Goal: Information Seeking & Learning: Find specific fact

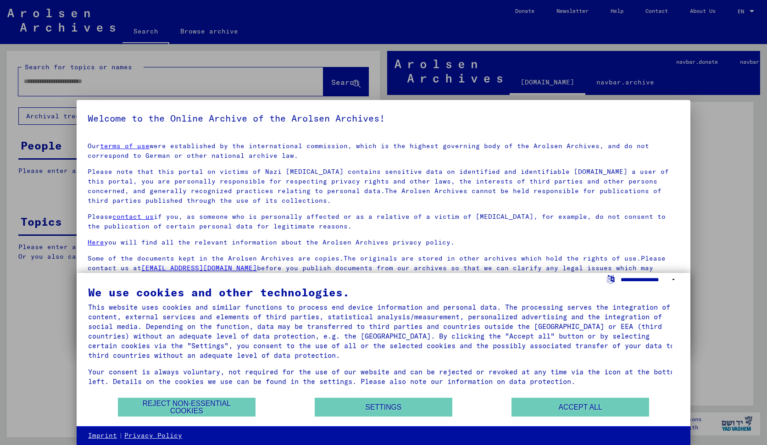
click at [674, 279] on select "**********" at bounding box center [650, 279] width 58 height 13
select select "*****"
click at [621, 273] on select "**********" at bounding box center [650, 279] width 58 height 13
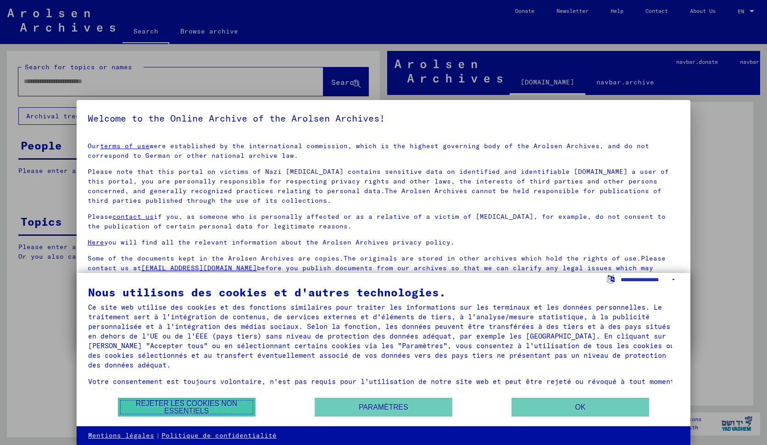
click at [231, 411] on button "Rejeter les cookies non essentiels" at bounding box center [187, 407] width 138 height 19
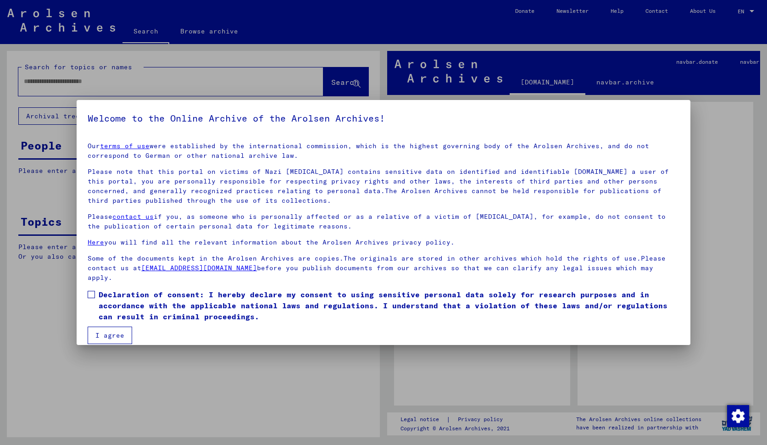
click at [103, 342] on button "I agree" at bounding box center [110, 335] width 45 height 17
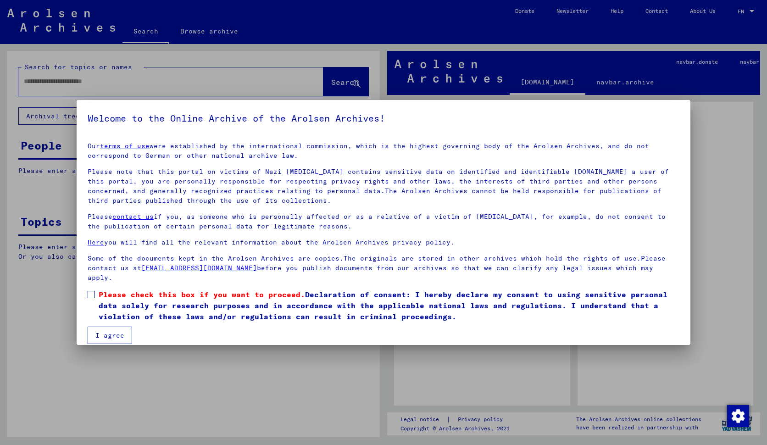
scroll to position [10, 0]
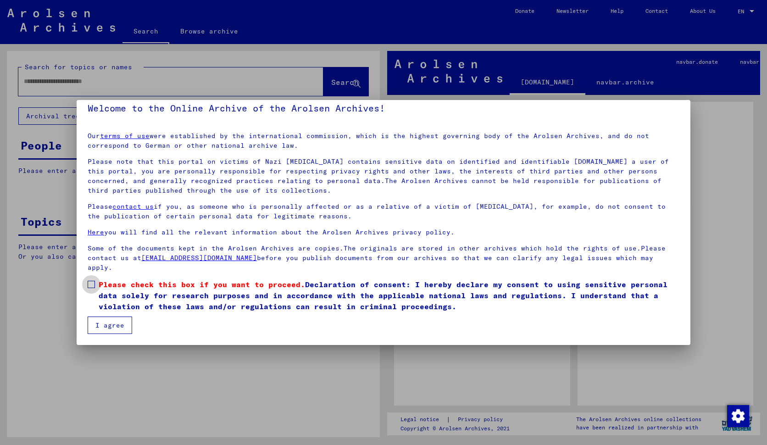
click at [92, 287] on span at bounding box center [91, 284] width 7 height 7
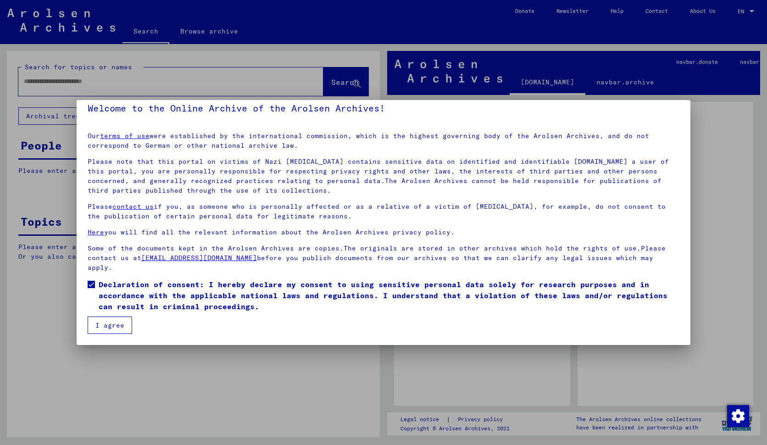
click at [107, 324] on button "I agree" at bounding box center [110, 325] width 45 height 17
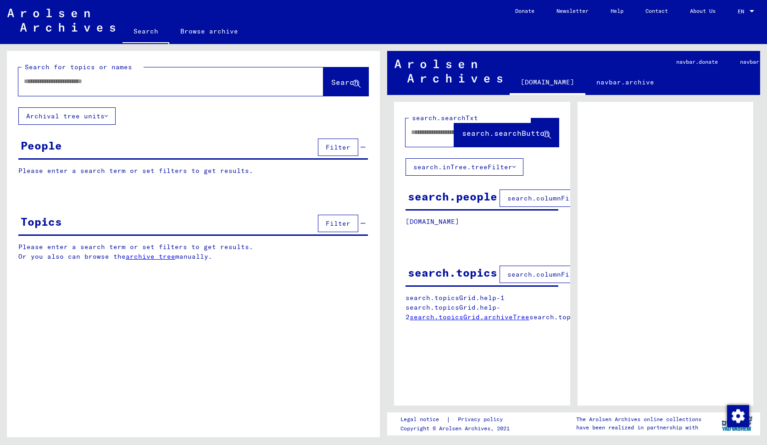
click at [50, 83] on input "text" at bounding box center [163, 82] width 278 height 10
type input "*****"
click at [336, 81] on span "Search" at bounding box center [345, 82] width 28 height 9
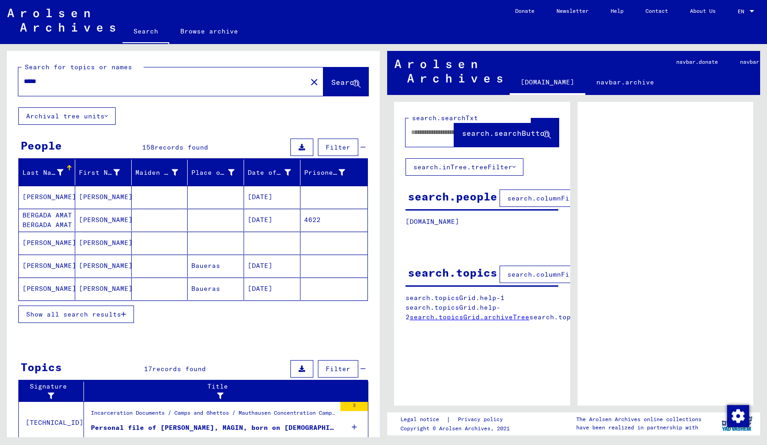
scroll to position [46, 0]
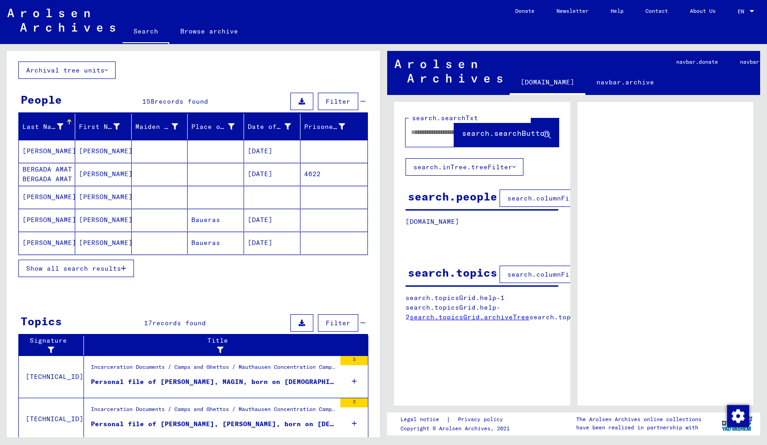
click at [257, 150] on mat-cell "[DATE]" at bounding box center [272, 151] width 56 height 22
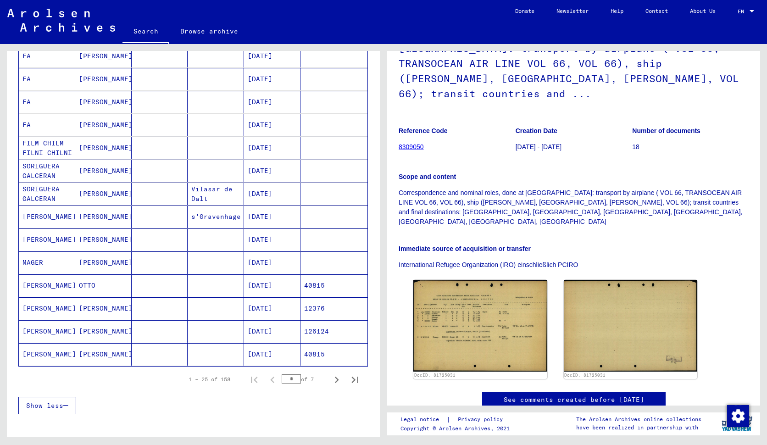
scroll to position [413, 0]
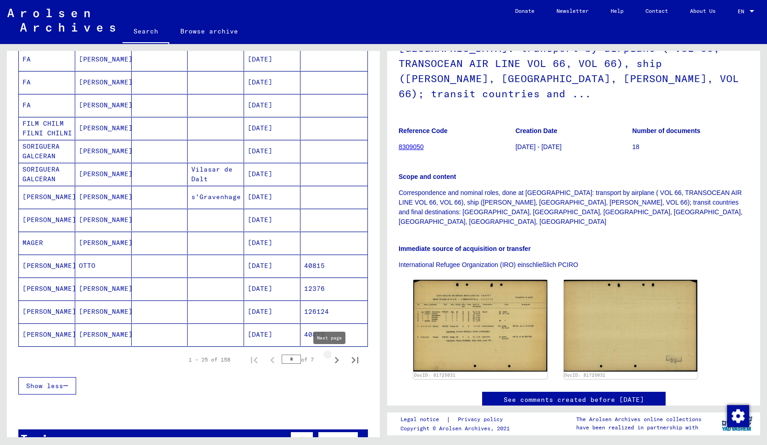
click at [330, 361] on icon "Next page" at bounding box center [336, 360] width 13 height 13
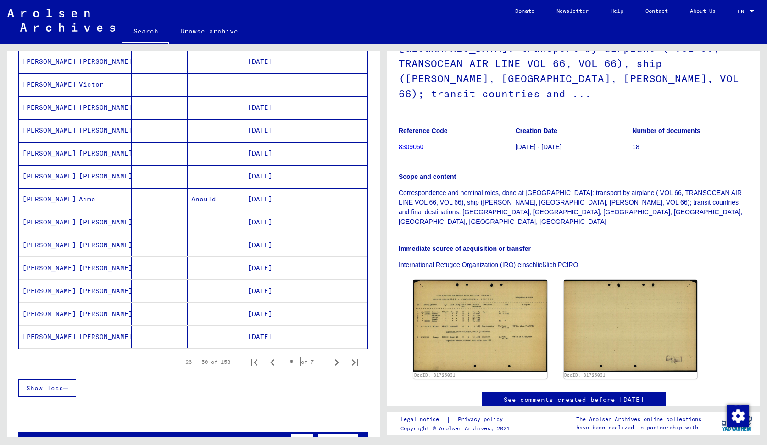
scroll to position [459, 0]
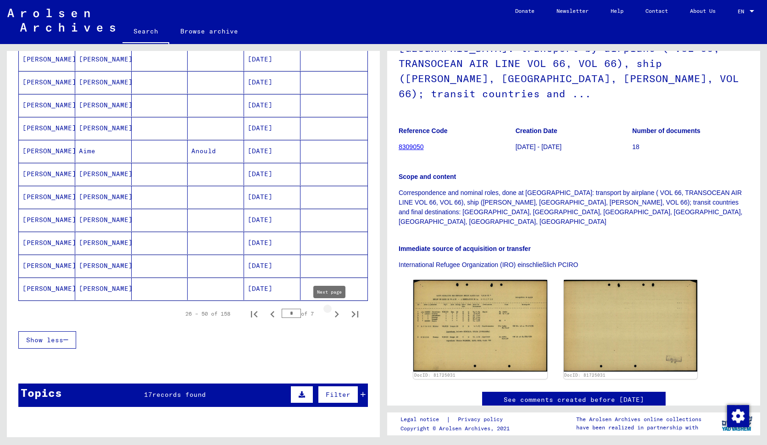
click at [332, 312] on icon "Next page" at bounding box center [336, 314] width 13 height 13
click at [330, 315] on icon "Next page" at bounding box center [336, 314] width 13 height 13
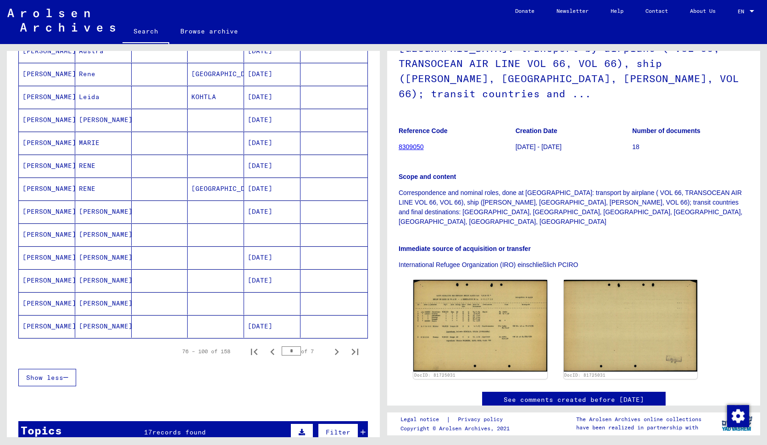
scroll to position [505, 0]
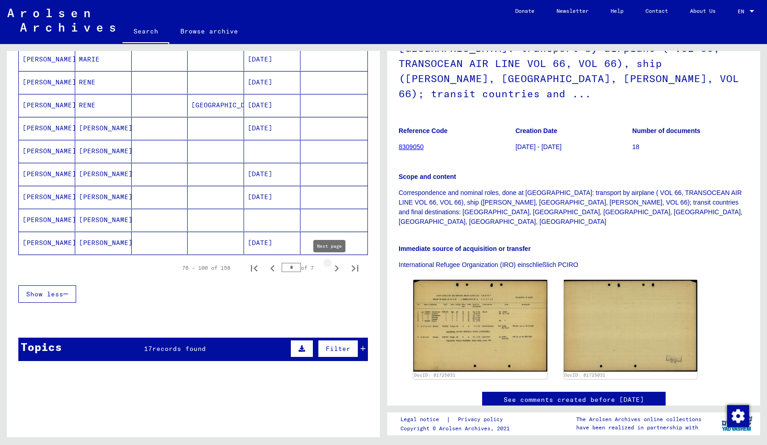
click at [335, 268] on icon "Next page" at bounding box center [337, 268] width 4 height 6
click at [330, 268] on icon "Next page" at bounding box center [336, 268] width 13 height 13
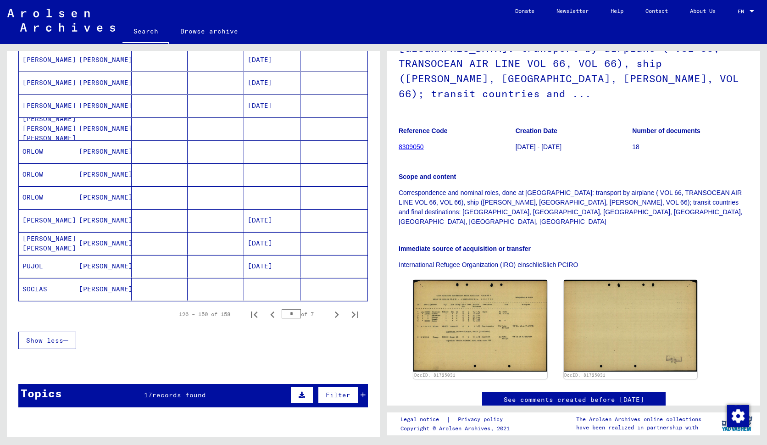
scroll to position [459, 0]
click at [335, 316] on icon "Next page" at bounding box center [337, 314] width 4 height 6
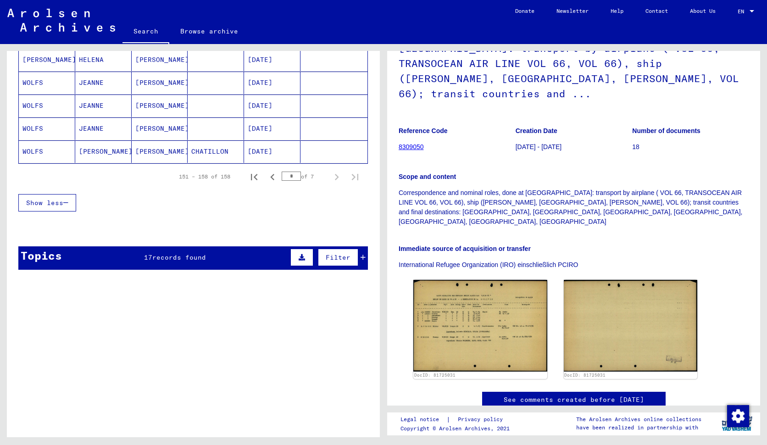
scroll to position [103, 0]
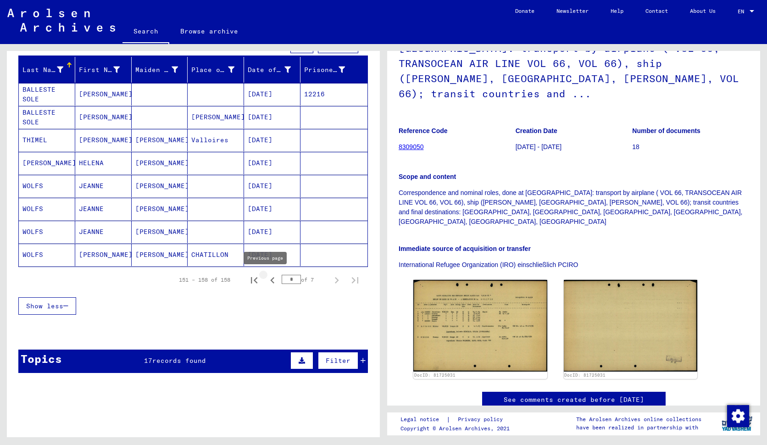
click at [270, 280] on icon "Previous page" at bounding box center [272, 280] width 4 height 6
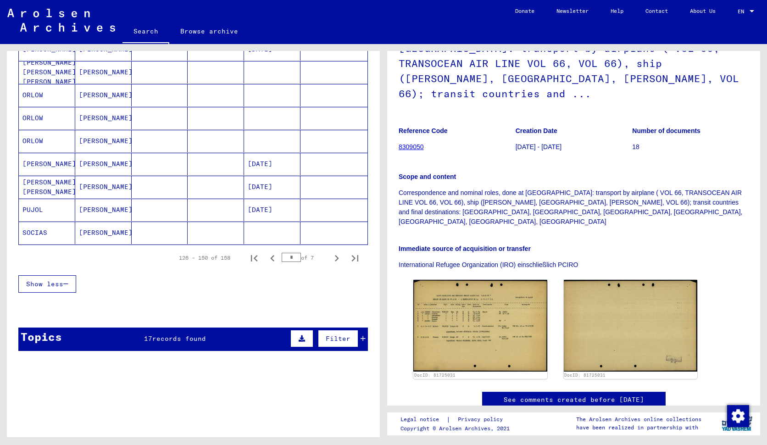
scroll to position [516, 0]
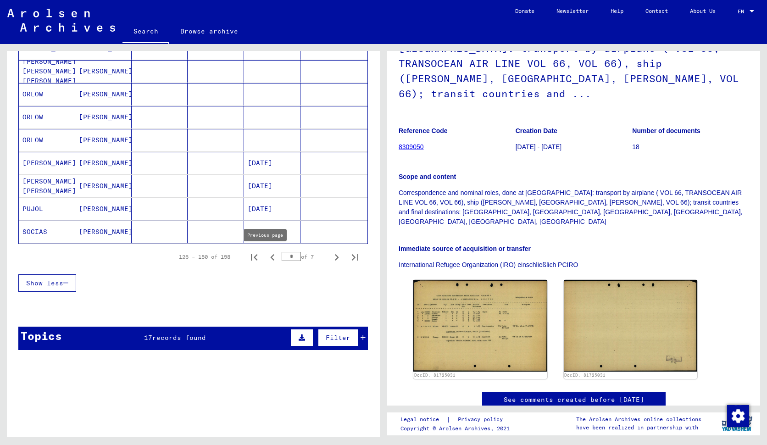
click at [267, 258] on icon "Previous page" at bounding box center [272, 257] width 13 height 13
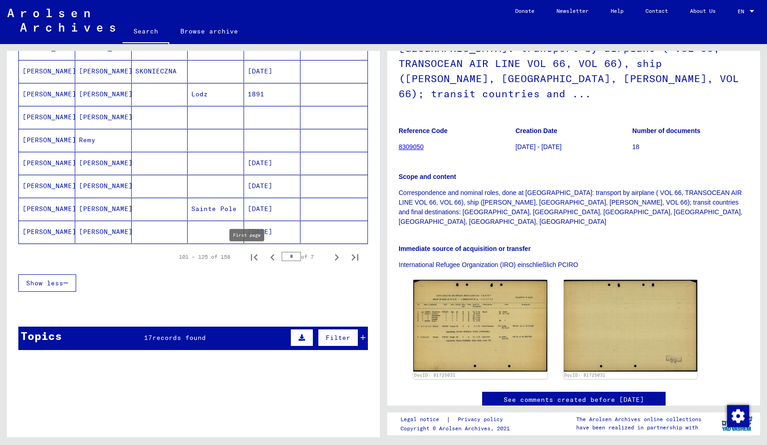
click at [251, 257] on icon "First page" at bounding box center [254, 257] width 6 height 6
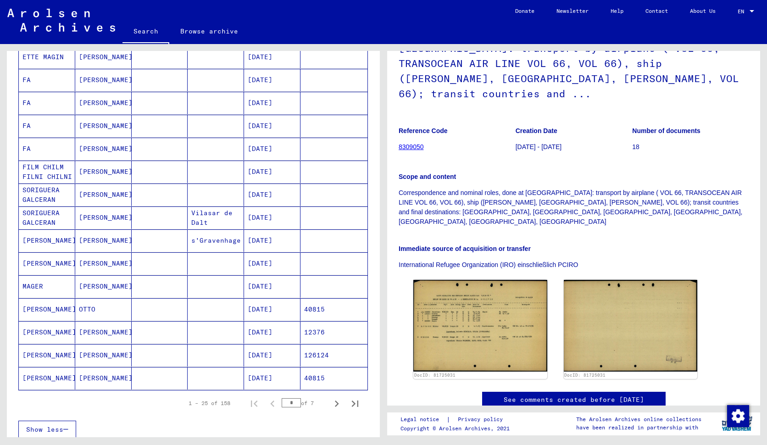
scroll to position [378, 0]
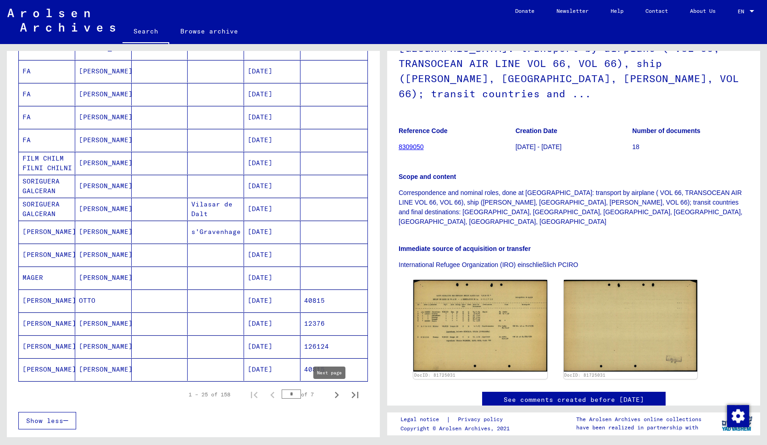
click at [335, 397] on icon "Next page" at bounding box center [337, 395] width 4 height 6
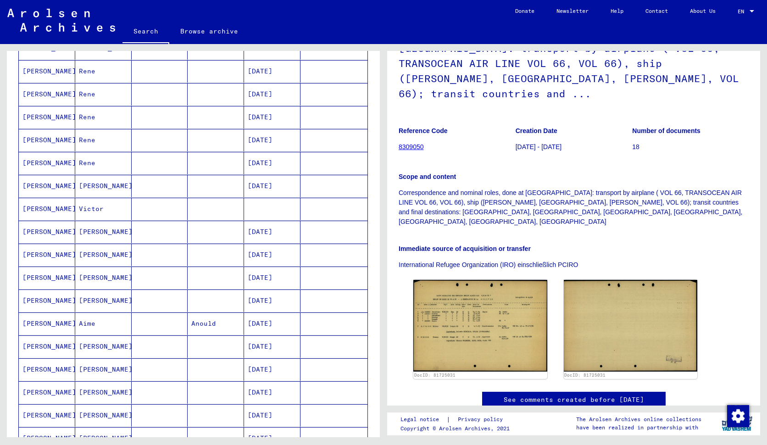
scroll to position [424, 0]
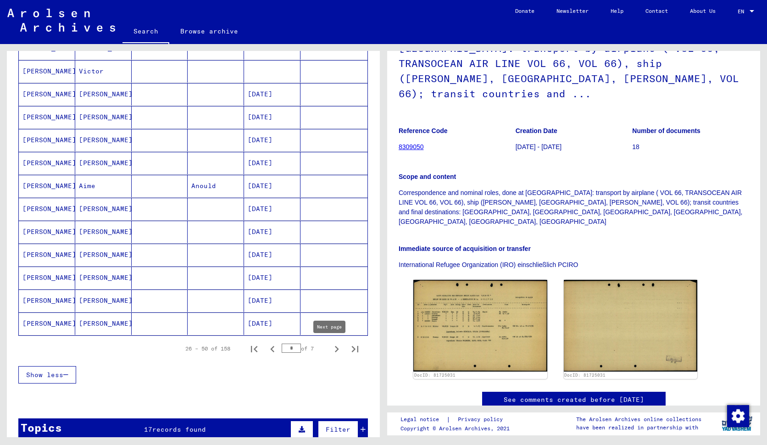
click at [330, 352] on icon "Next page" at bounding box center [336, 349] width 13 height 13
click at [330, 348] on icon "Next page" at bounding box center [336, 349] width 13 height 13
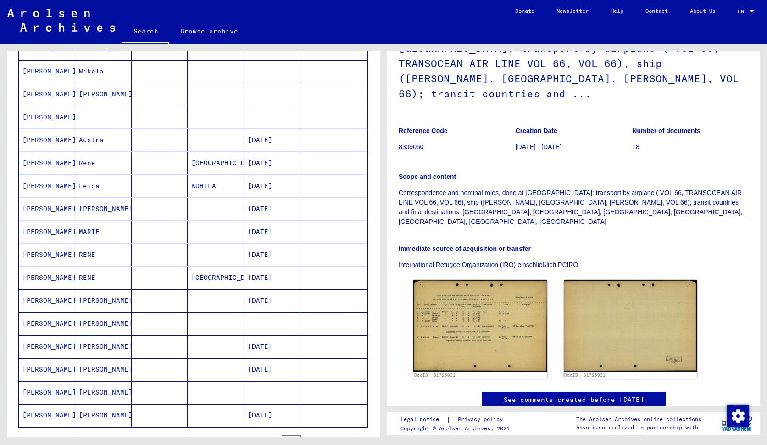
scroll to position [378, 0]
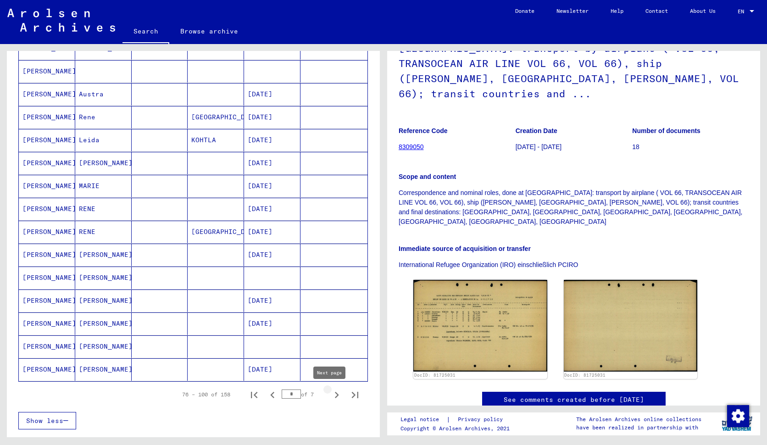
click at [330, 400] on icon "Next page" at bounding box center [336, 395] width 13 height 13
type input "*"
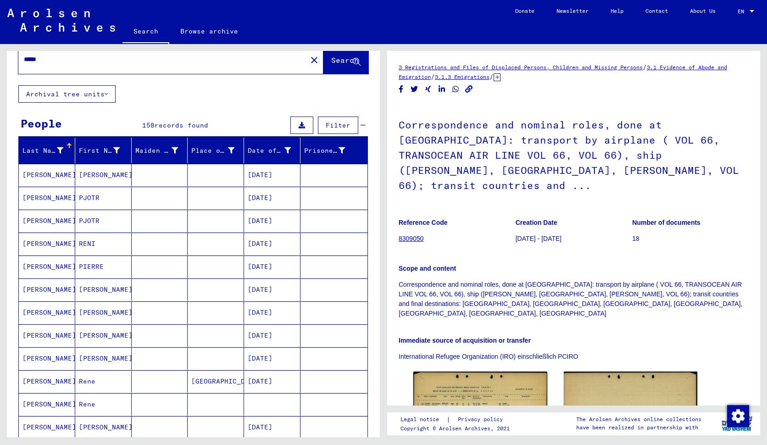
scroll to position [0, 0]
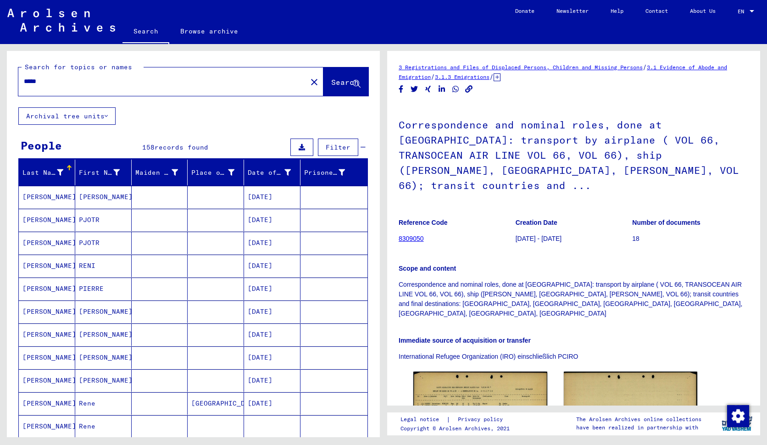
drag, startPoint x: 49, startPoint y: 80, endPoint x: 16, endPoint y: 82, distance: 32.6
click at [16, 82] on div "Search for topics or names ***** close Search" at bounding box center [193, 79] width 373 height 56
type input "******"
click at [331, 85] on span "Search" at bounding box center [345, 82] width 28 height 9
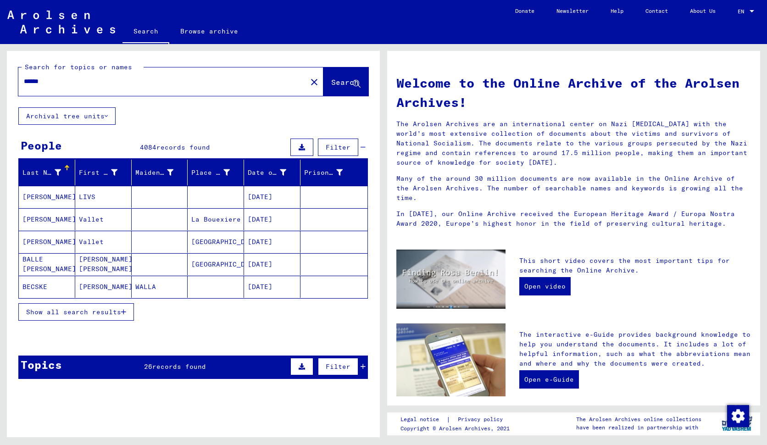
click at [752, 8] on div at bounding box center [752, 11] width 8 height 6
click at [739, 14] on span "English" at bounding box center [729, 16] width 22 height 7
click at [212, 32] on link "Browse archive" at bounding box center [209, 31] width 80 height 22
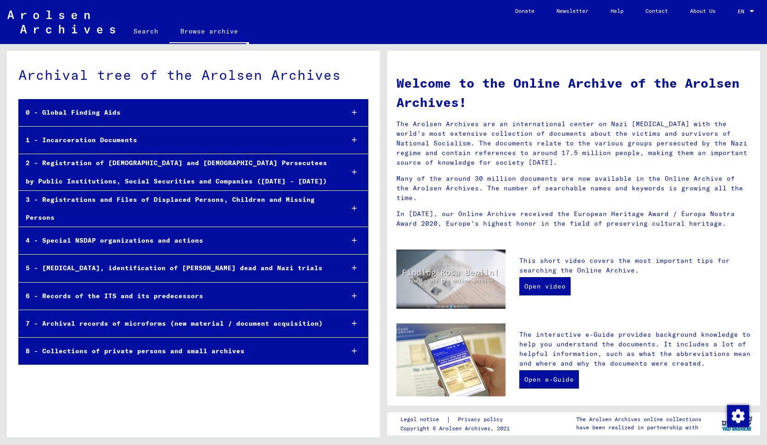
click at [140, 32] on link "Search" at bounding box center [146, 31] width 47 height 22
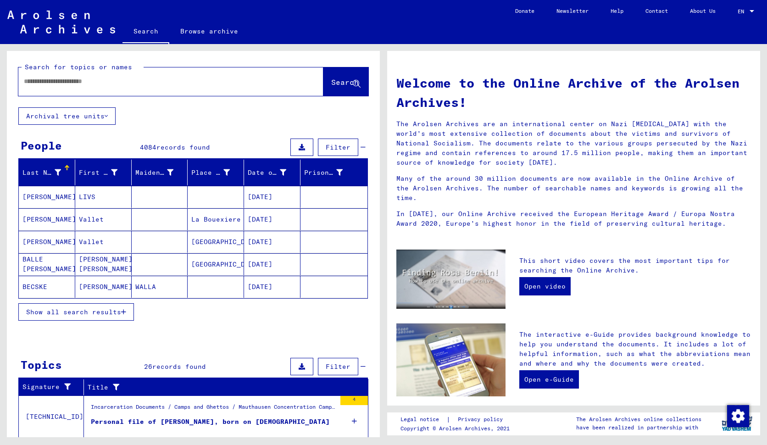
click at [102, 84] on input "text" at bounding box center [160, 82] width 272 height 10
type input "**********"
click at [331, 84] on span "Search" at bounding box center [345, 82] width 28 height 9
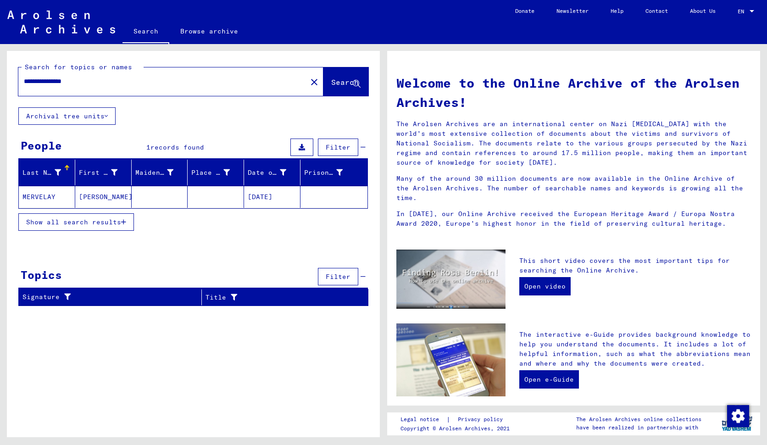
click at [34, 197] on mat-cell "MERVELAY" at bounding box center [47, 197] width 56 height 22
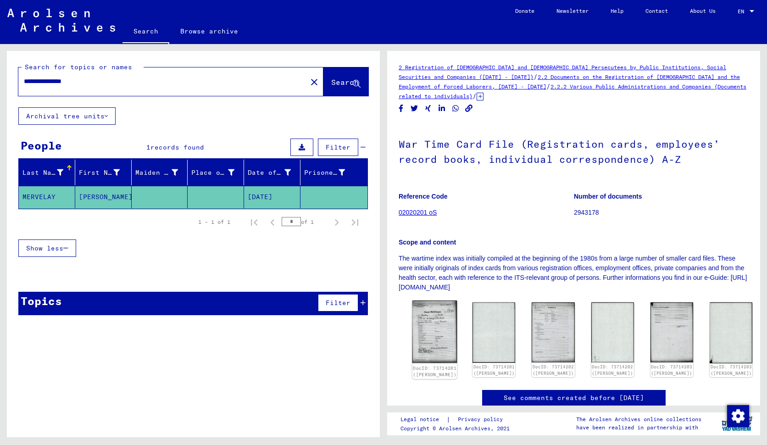
click at [435, 338] on img at bounding box center [434, 332] width 45 height 63
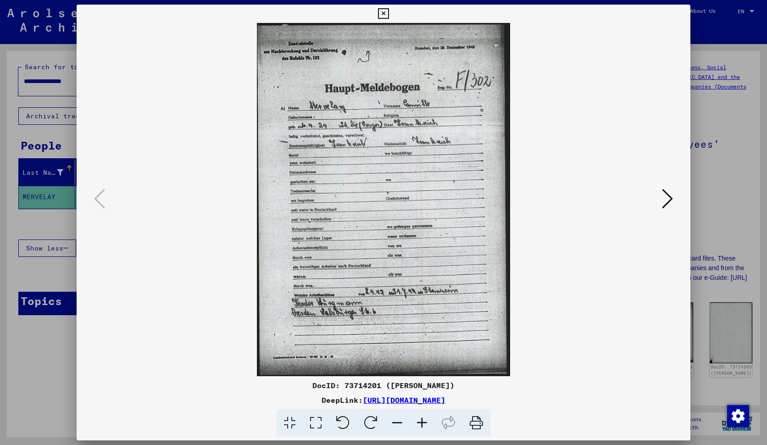
click at [671, 200] on icon at bounding box center [667, 199] width 11 height 22
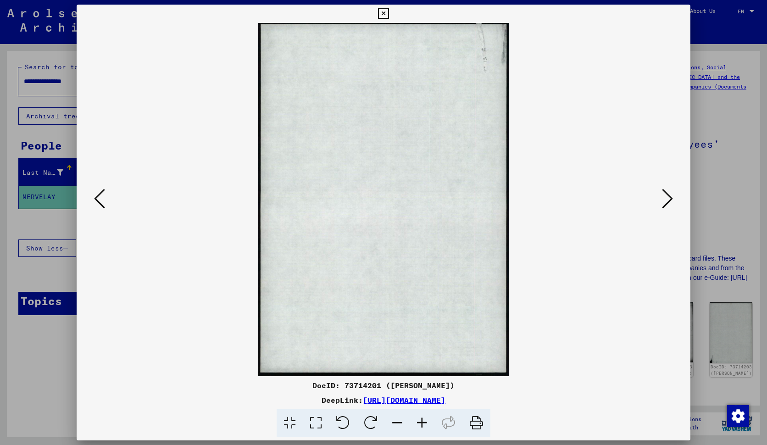
click at [671, 200] on icon at bounding box center [667, 199] width 11 height 22
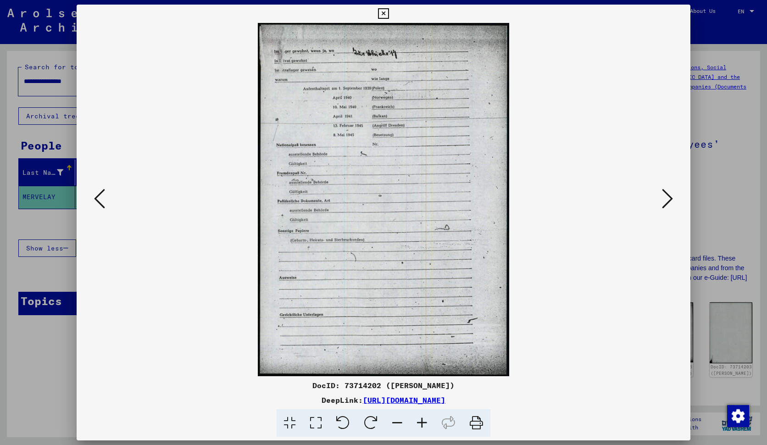
click at [671, 200] on icon at bounding box center [667, 199] width 11 height 22
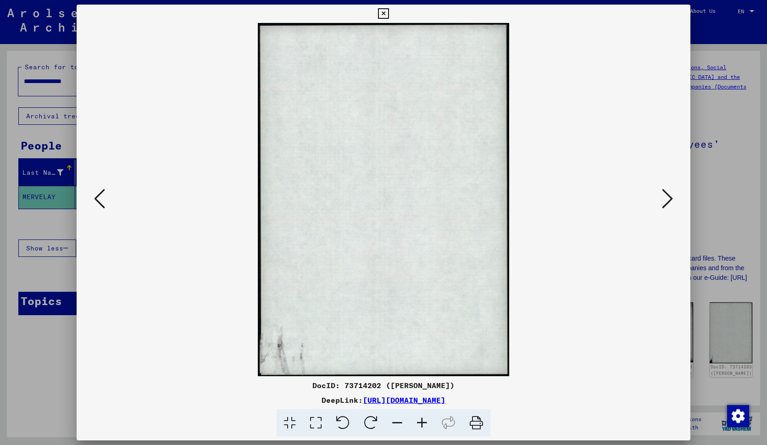
click at [671, 200] on icon at bounding box center [667, 199] width 11 height 22
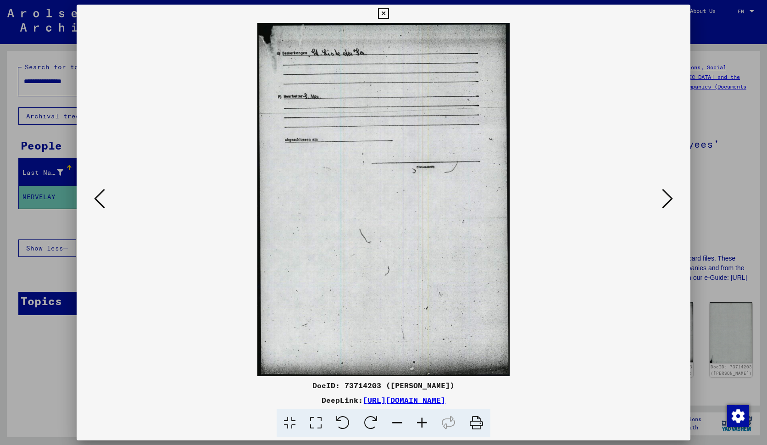
click at [671, 200] on icon at bounding box center [667, 199] width 11 height 22
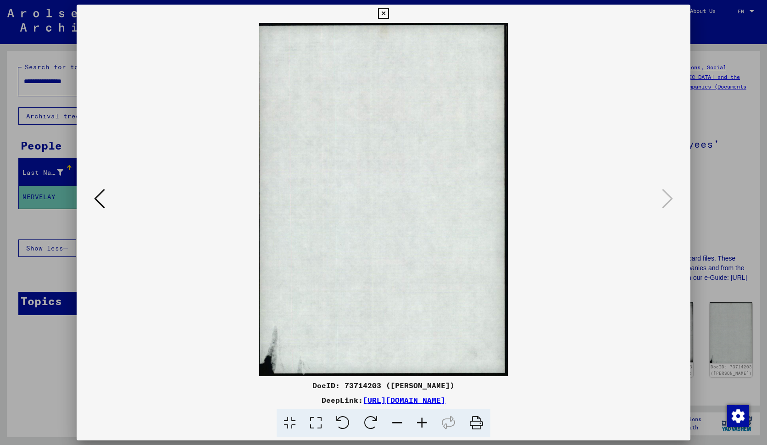
click at [95, 198] on icon at bounding box center [99, 199] width 11 height 22
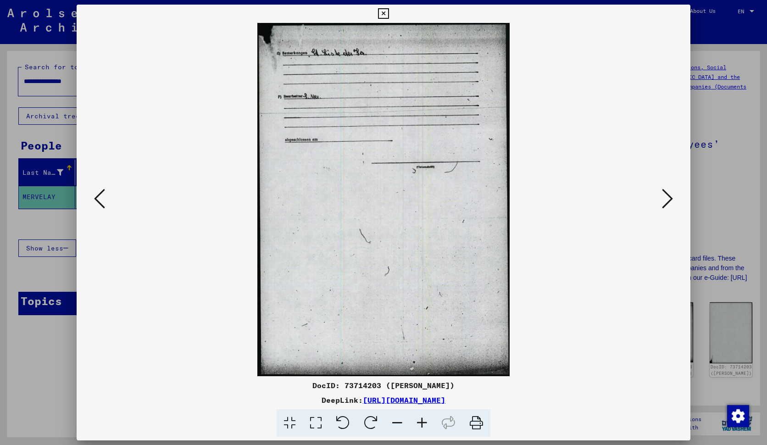
click at [95, 198] on icon at bounding box center [99, 199] width 11 height 22
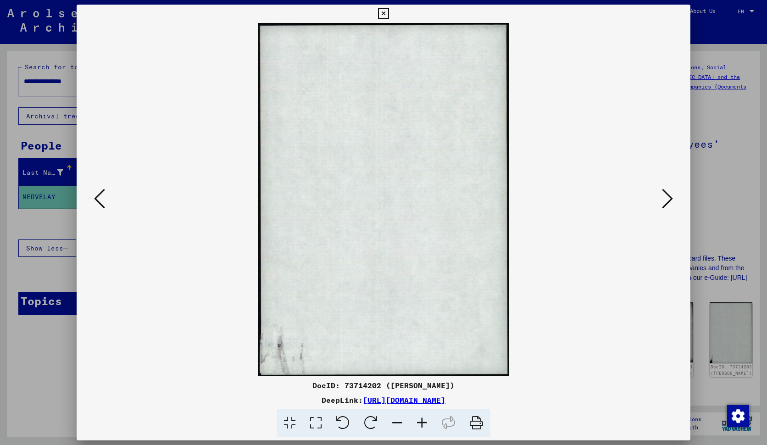
click at [95, 198] on icon at bounding box center [99, 199] width 11 height 22
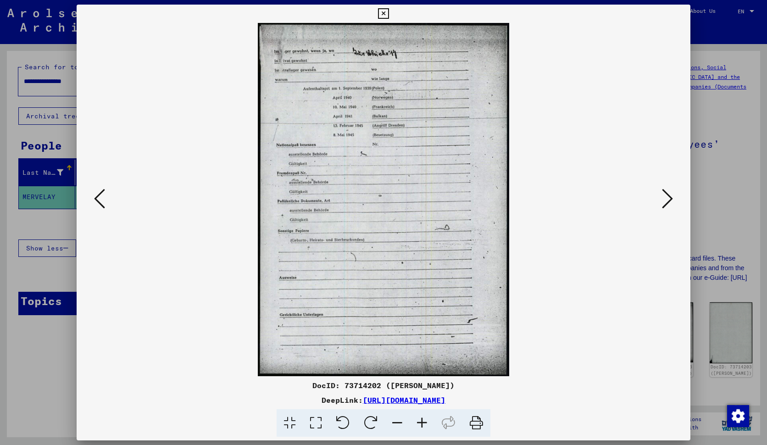
click at [95, 198] on icon at bounding box center [99, 199] width 11 height 22
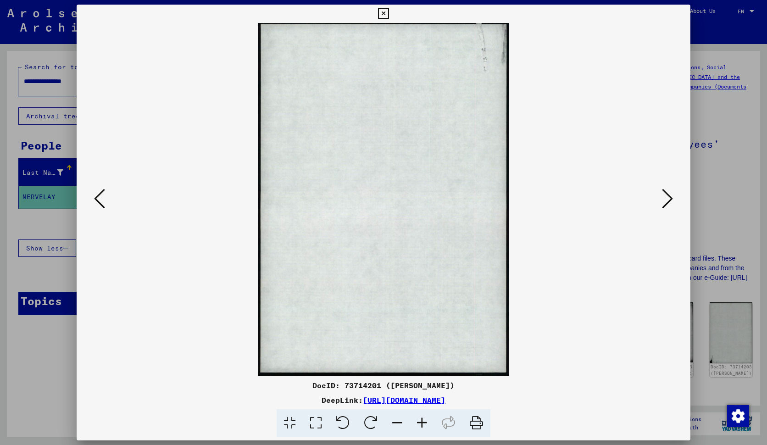
click at [95, 198] on icon at bounding box center [99, 199] width 11 height 22
